Goal: Task Accomplishment & Management: Manage account settings

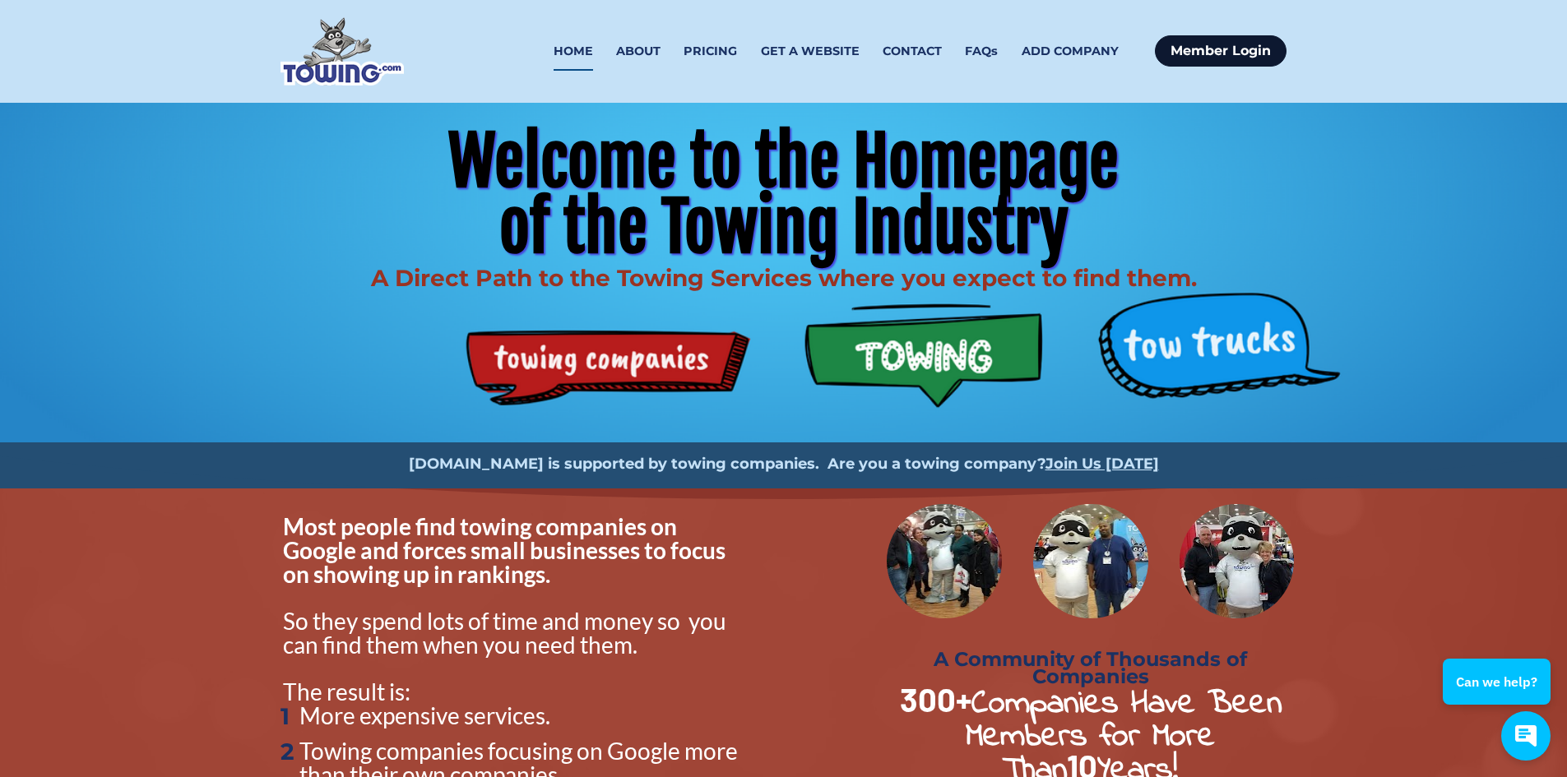
click at [1220, 52] on link "Member Login" at bounding box center [1221, 50] width 132 height 31
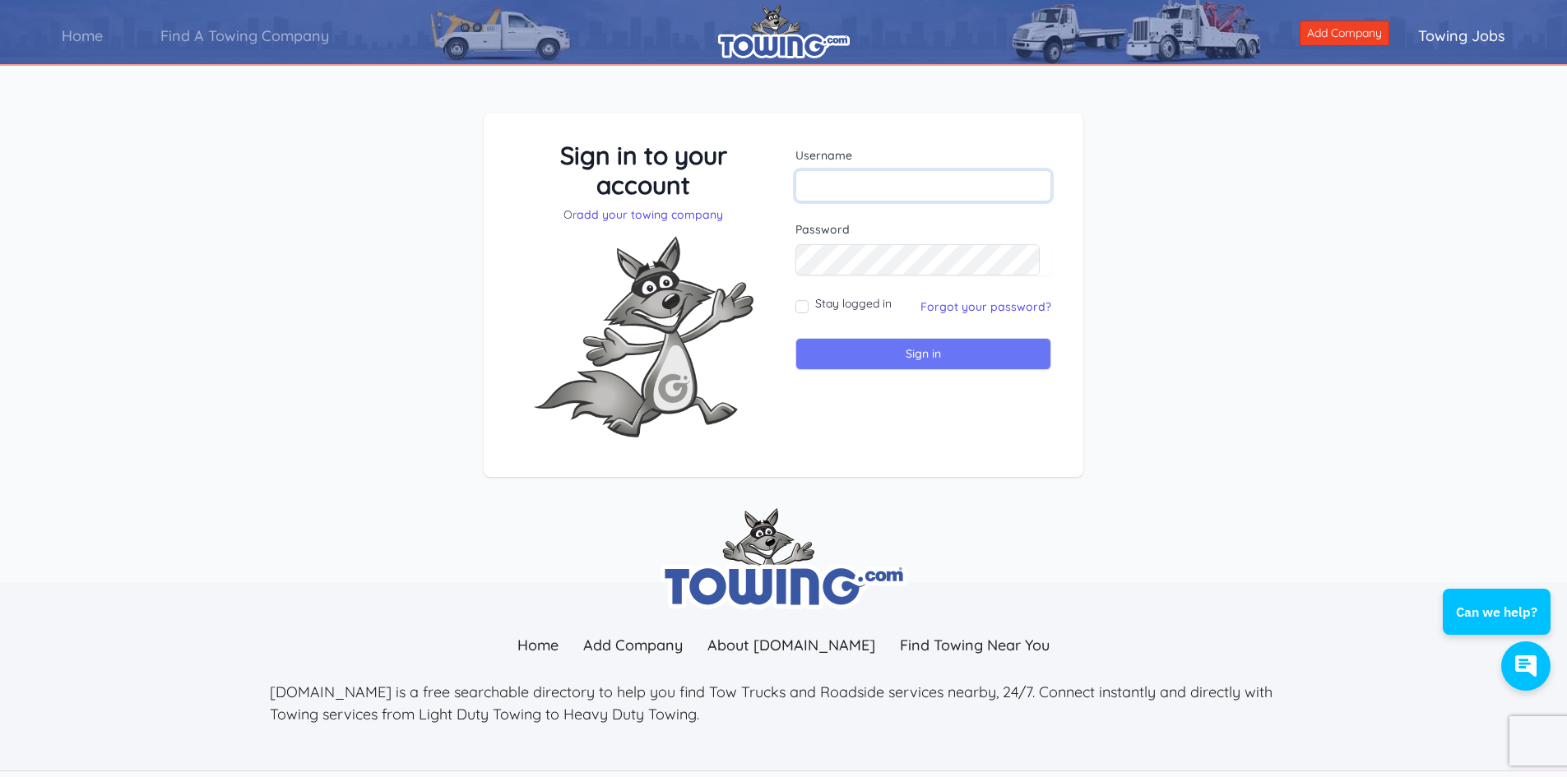
type input "[EMAIL_ADDRESS][DOMAIN_NAME]"
click at [880, 359] on input "Sign in" at bounding box center [923, 354] width 256 height 32
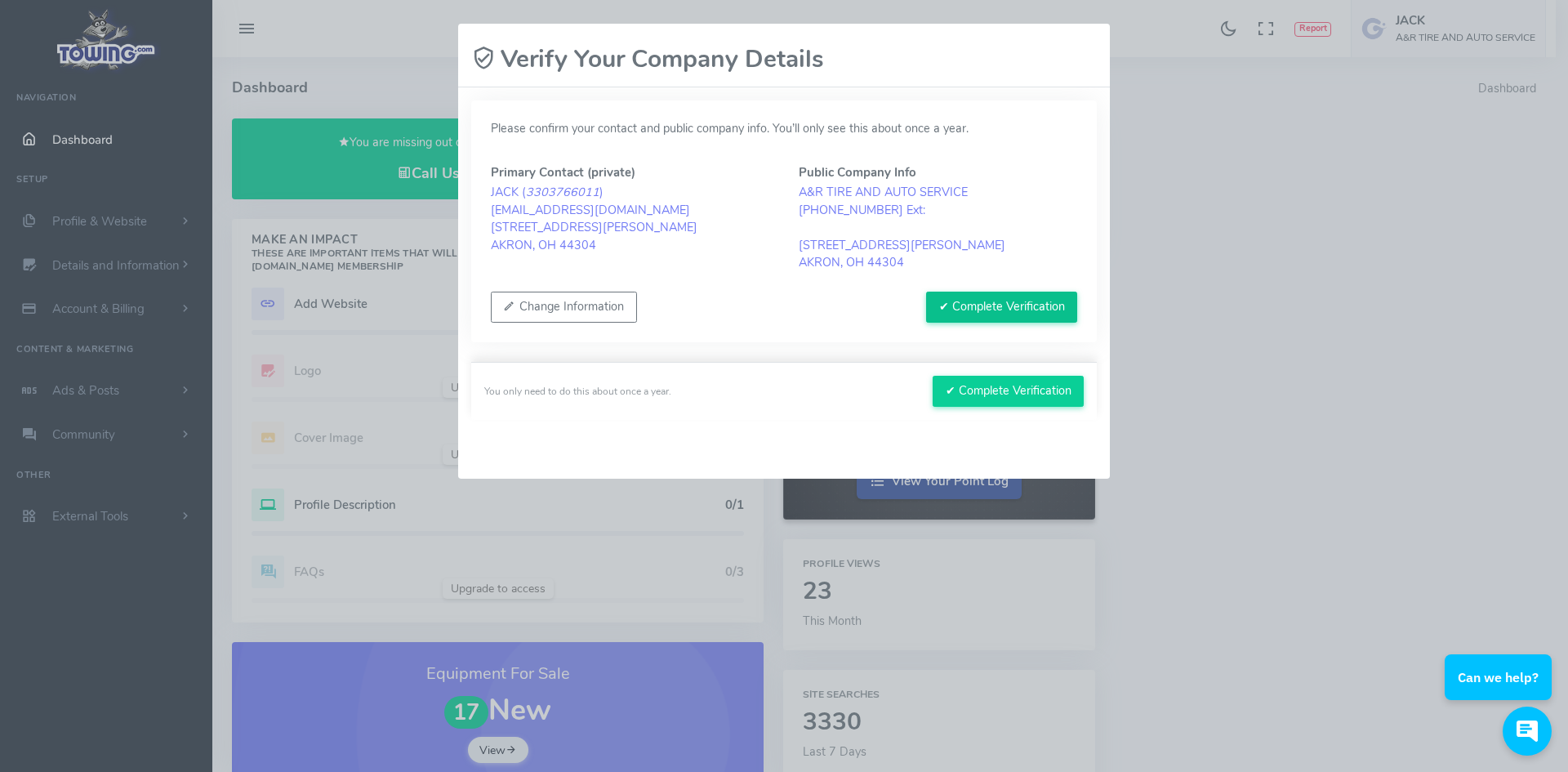
click at [988, 308] on button "✔ Complete Verification" at bounding box center [1002, 307] width 151 height 31
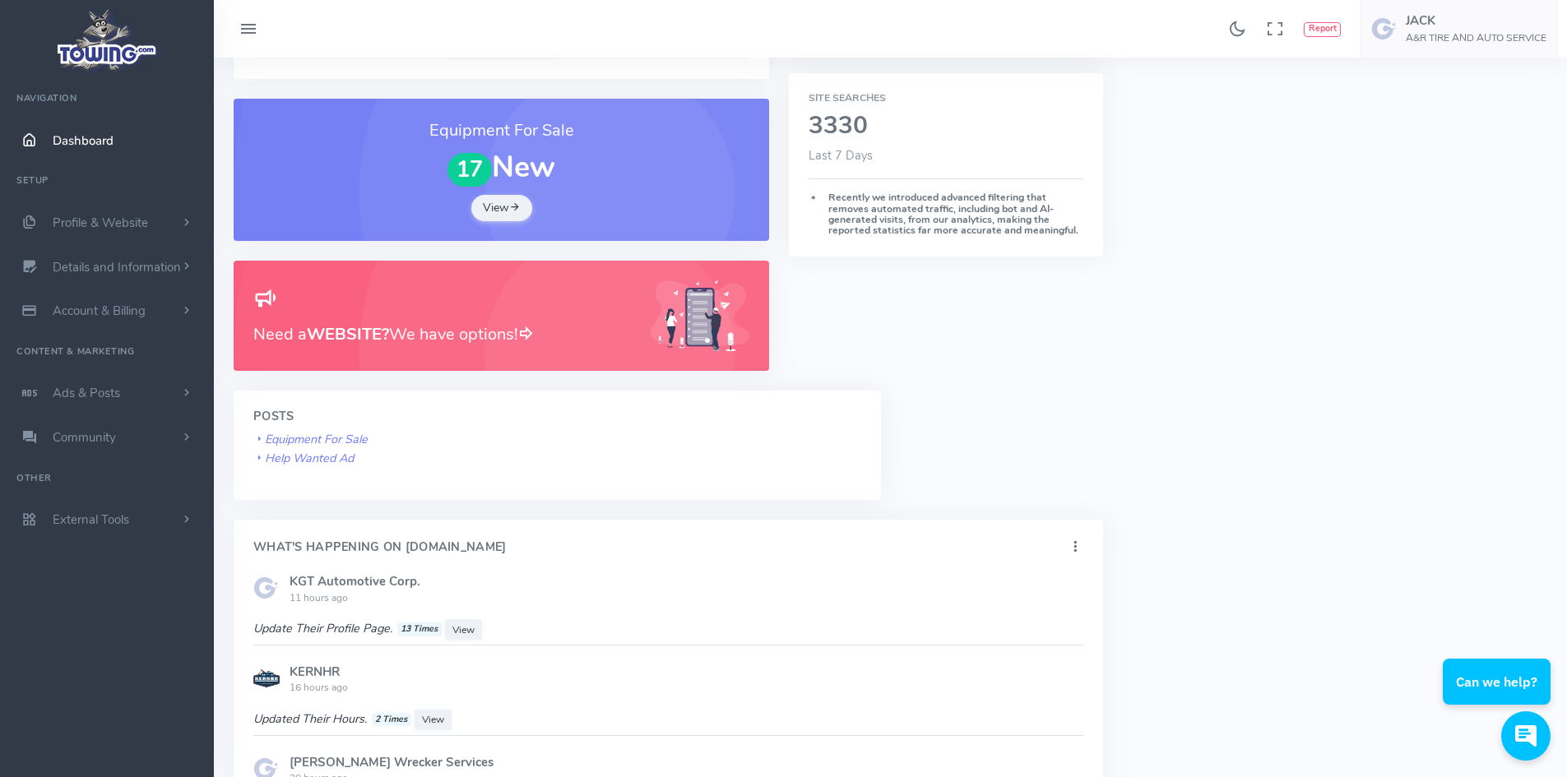
scroll to position [384, 0]
